Goal: Information Seeking & Learning: Understand process/instructions

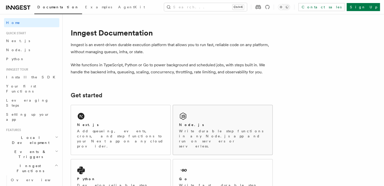
click at [192, 130] on p "Write durable step functions in any Node.js app and run on servers or serverles…" at bounding box center [222, 139] width 87 height 20
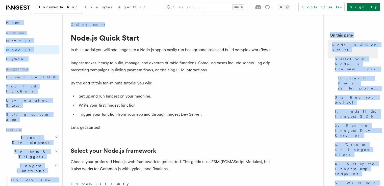
drag, startPoint x: 383, startPoint y: 9, endPoint x: 384, endPoint y: 15, distance: 6.1
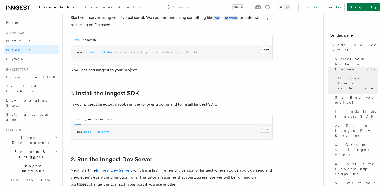
scroll to position [266, 0]
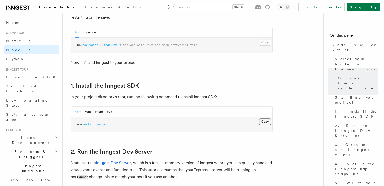
click at [264, 120] on button "Copy Copied" at bounding box center [265, 122] width 12 height 7
click at [264, 121] on button "Copy Copied" at bounding box center [265, 122] width 12 height 7
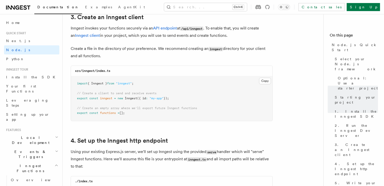
scroll to position [665, 0]
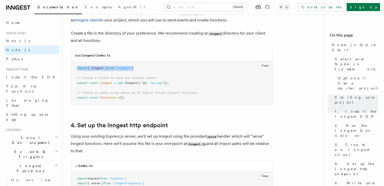
drag, startPoint x: 144, startPoint y: 68, endPoint x: 74, endPoint y: 65, distance: 69.7
click at [74, 65] on pre "import { Inngest } from "inngest" ; // Create a client to send and receive even…" at bounding box center [171, 83] width 201 height 45
copy span "import { Inngest } from "inngest" ;"
click at [263, 65] on button "Copy Copied" at bounding box center [265, 65] width 12 height 7
click at [236, 73] on pre "import { Inngest } from "inngest" ; // Create a client to send and receive even…" at bounding box center [171, 83] width 201 height 45
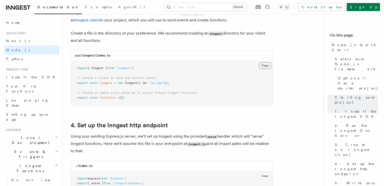
click at [268, 67] on button "Copy Copied" at bounding box center [265, 65] width 12 height 7
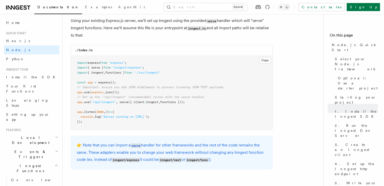
scroll to position [773, 0]
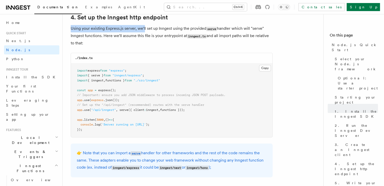
drag, startPoint x: 167, startPoint y: 20, endPoint x: 129, endPoint y: 23, distance: 38.2
click at [170, 91] on pre "import express from "express" ; import { serve } from "inngest/express" ; impor…" at bounding box center [171, 100] width 201 height 74
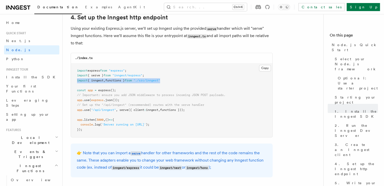
drag, startPoint x: 77, startPoint y: 81, endPoint x: 174, endPoint y: 82, distance: 96.1
click at [174, 82] on pre "import express from "express" ; import { serve } from "inngest/express" ; impor…" at bounding box center [171, 100] width 201 height 74
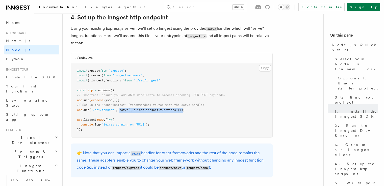
drag, startPoint x: 121, startPoint y: 111, endPoint x: 187, endPoint y: 110, distance: 66.6
click at [185, 110] on span "app .use ( "/api/inngest" , serve ({ client : inngest , functions }));" at bounding box center [131, 110] width 108 height 4
copy span "serve ({ client : inngest , functions })"
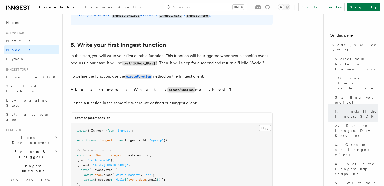
scroll to position [944, 0]
